Goal: Find specific page/section

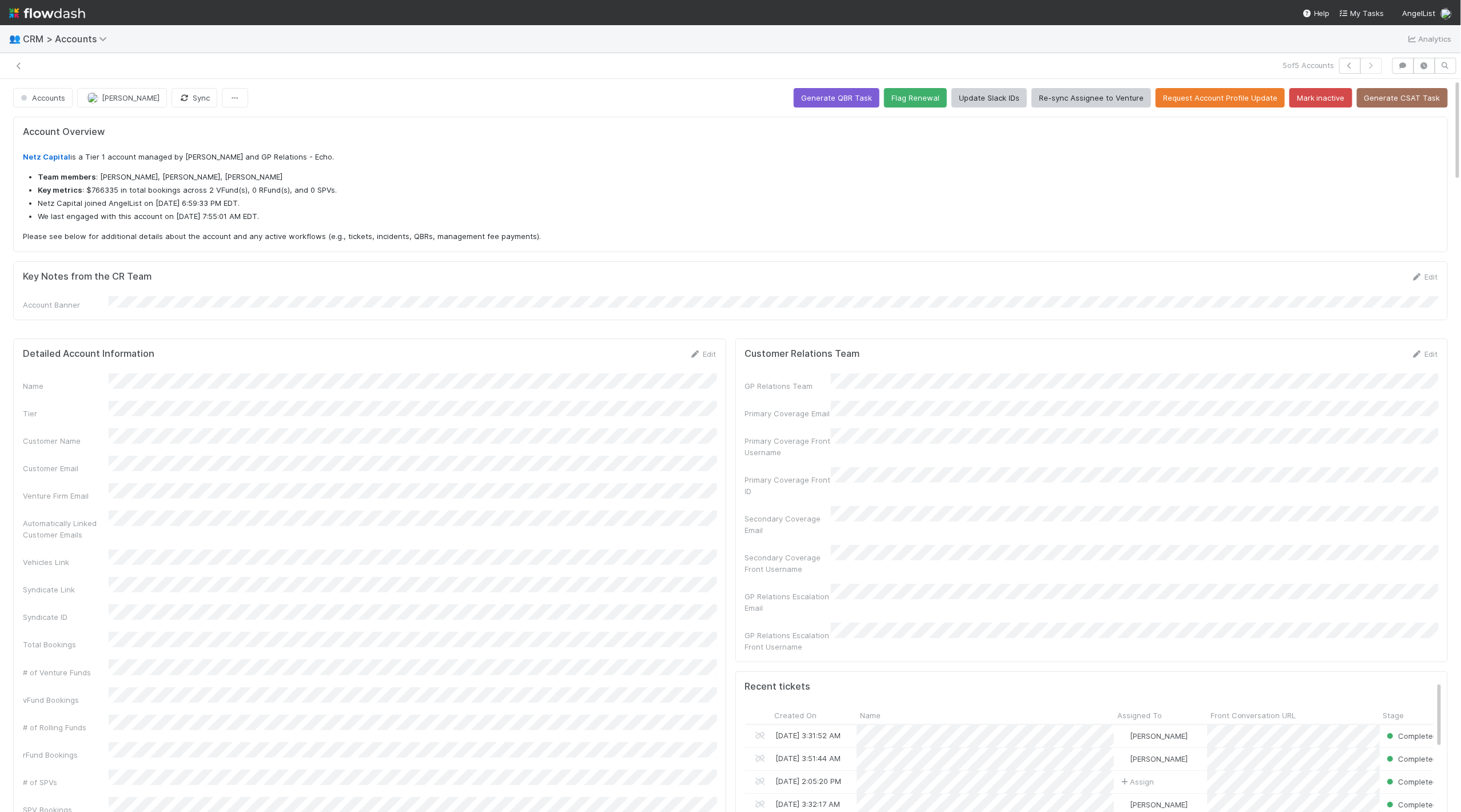
scroll to position [233, 689]
click at [19, 65] on icon at bounding box center [19, 65] width 12 height 8
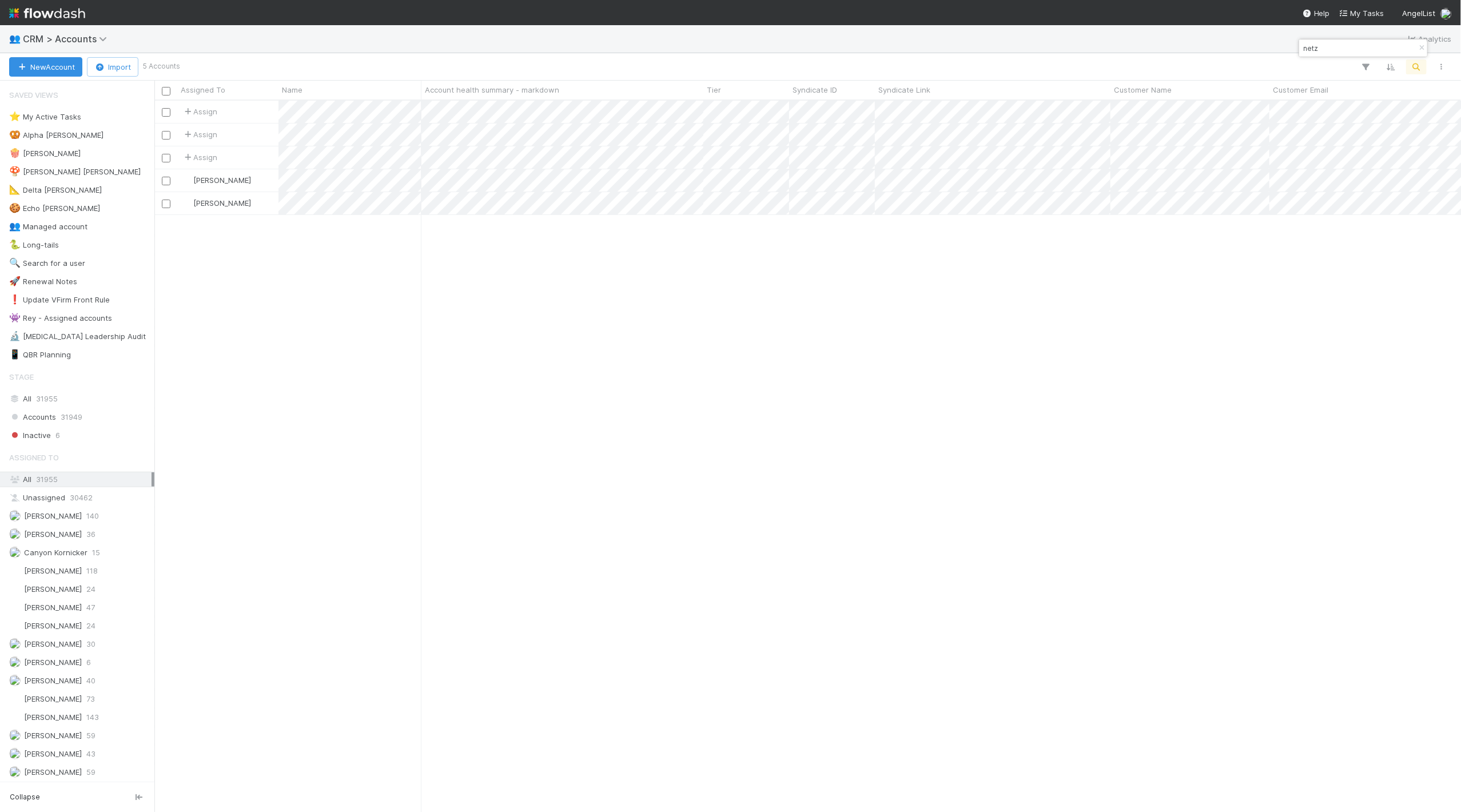
scroll to position [712, 1307]
click at [1319, 52] on input "netz" at bounding box center [1358, 48] width 115 height 13
click at [1318, 53] on input "netz" at bounding box center [1358, 48] width 115 height 13
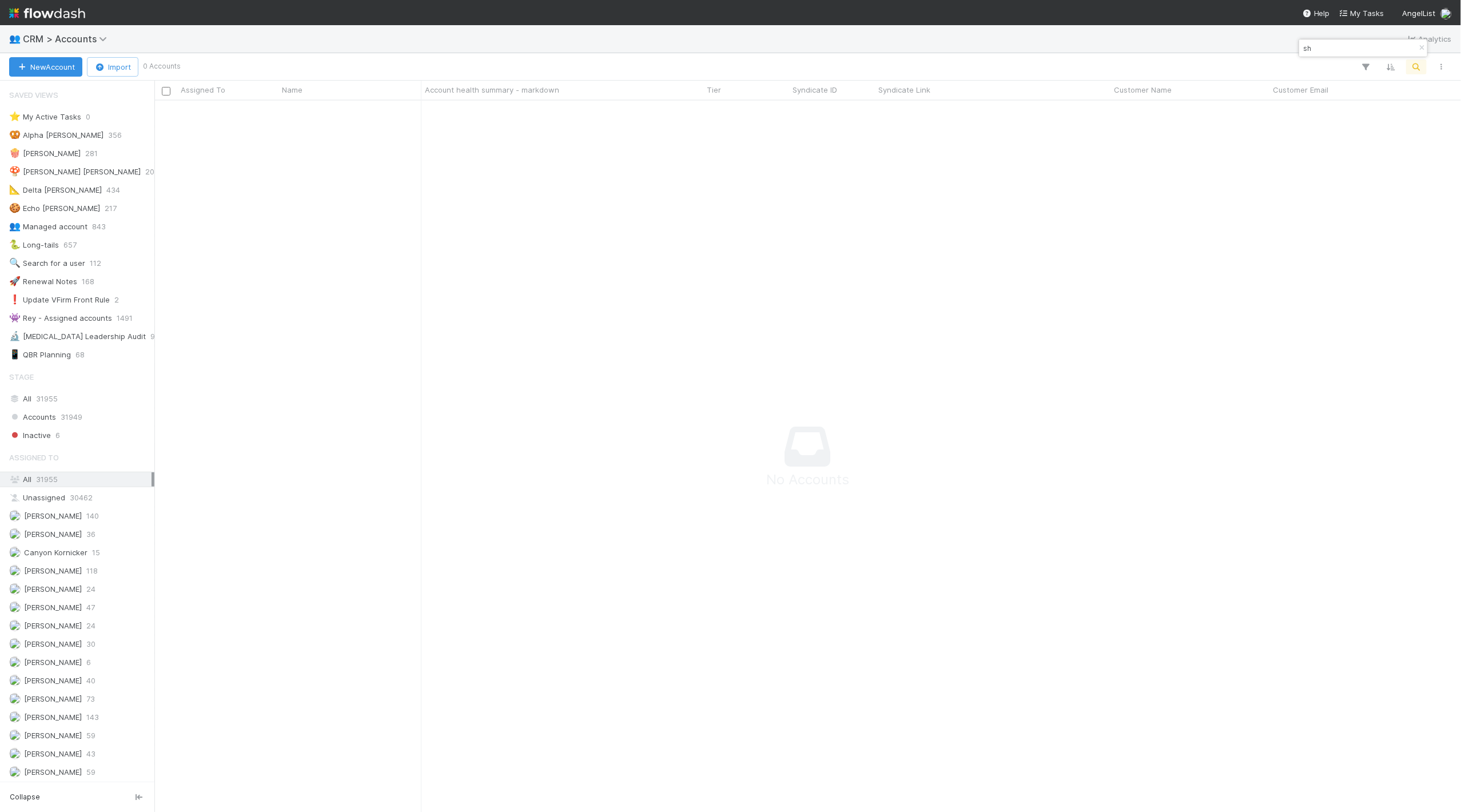
type input "s"
type input "jutro"
